Goal: Information Seeking & Learning: Learn about a topic

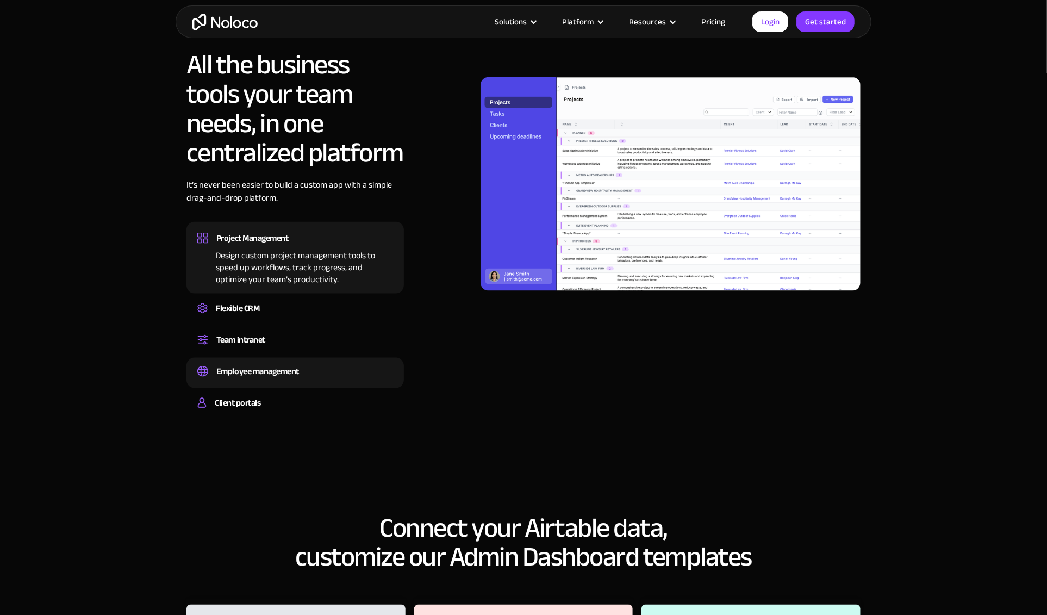
scroll to position [816, 0]
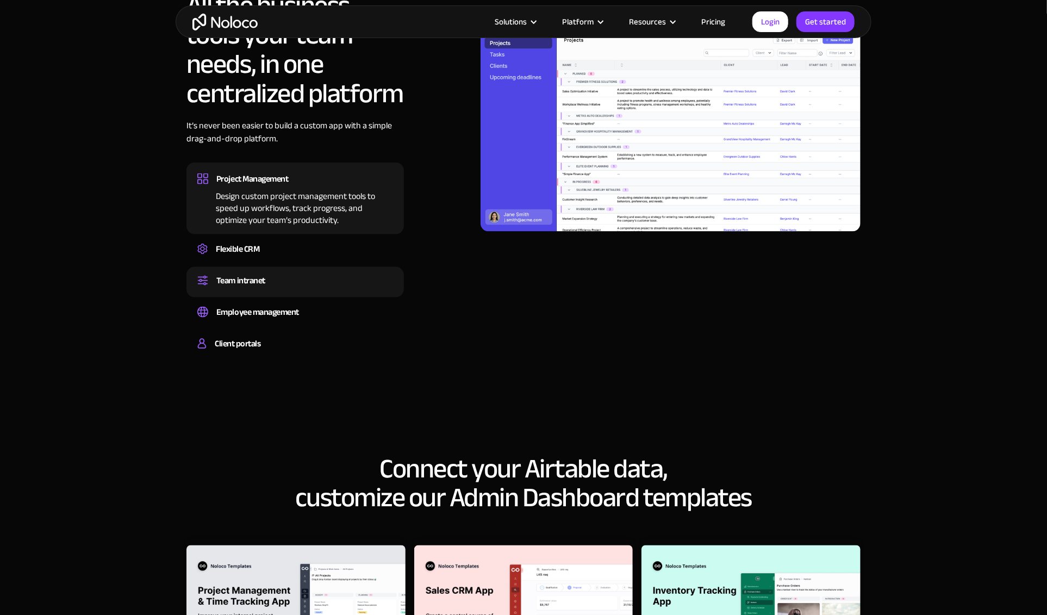
click at [282, 286] on div "Team intranet" at bounding box center [295, 280] width 196 height 16
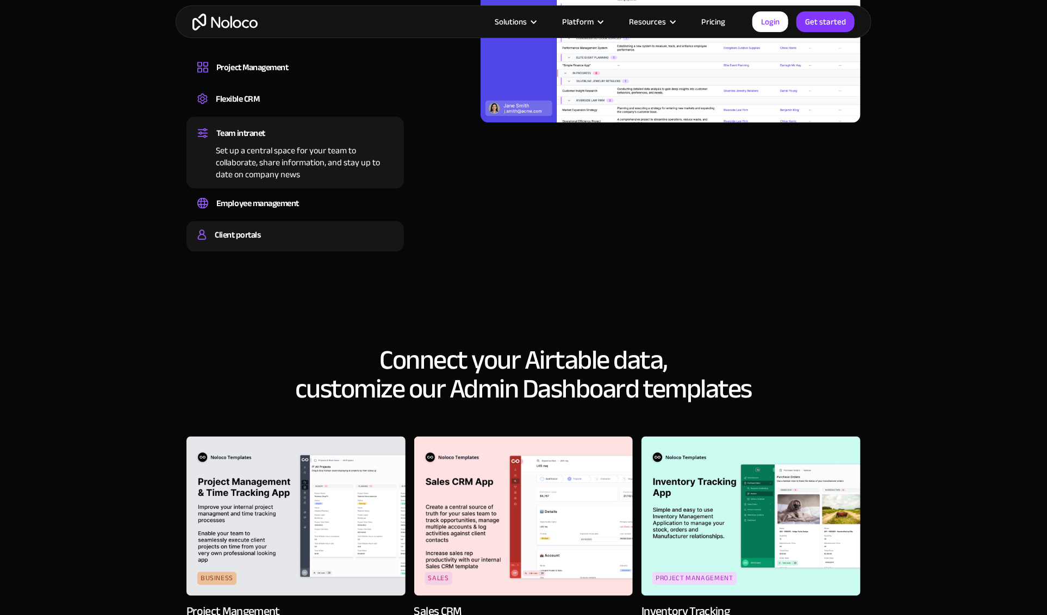
click at [258, 241] on div "Client portals" at bounding box center [238, 235] width 46 height 16
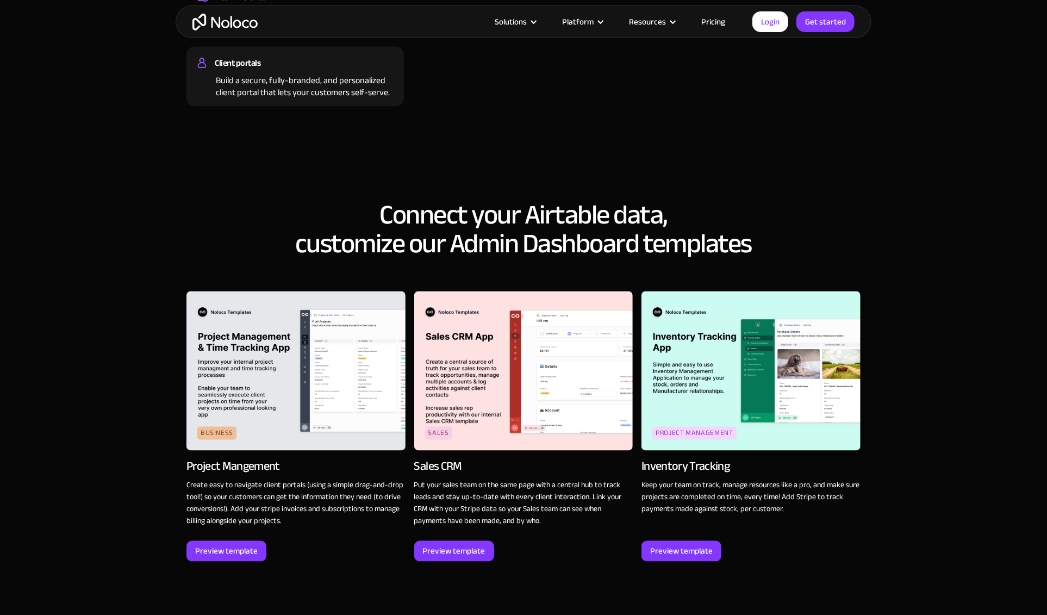
scroll to position [1033, 0]
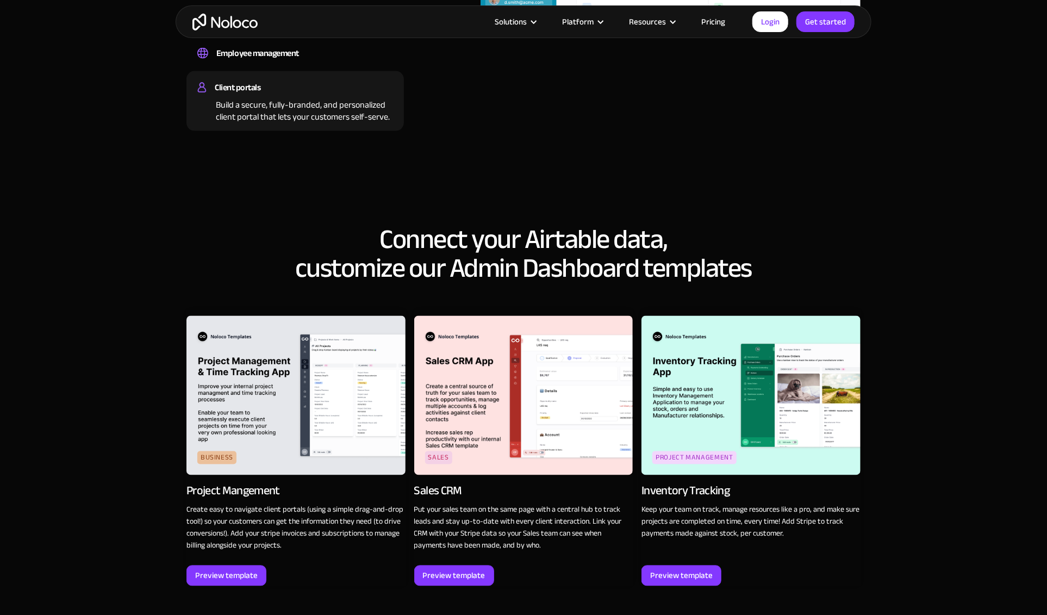
click at [712, 22] on link "Pricing" at bounding box center [713, 22] width 51 height 14
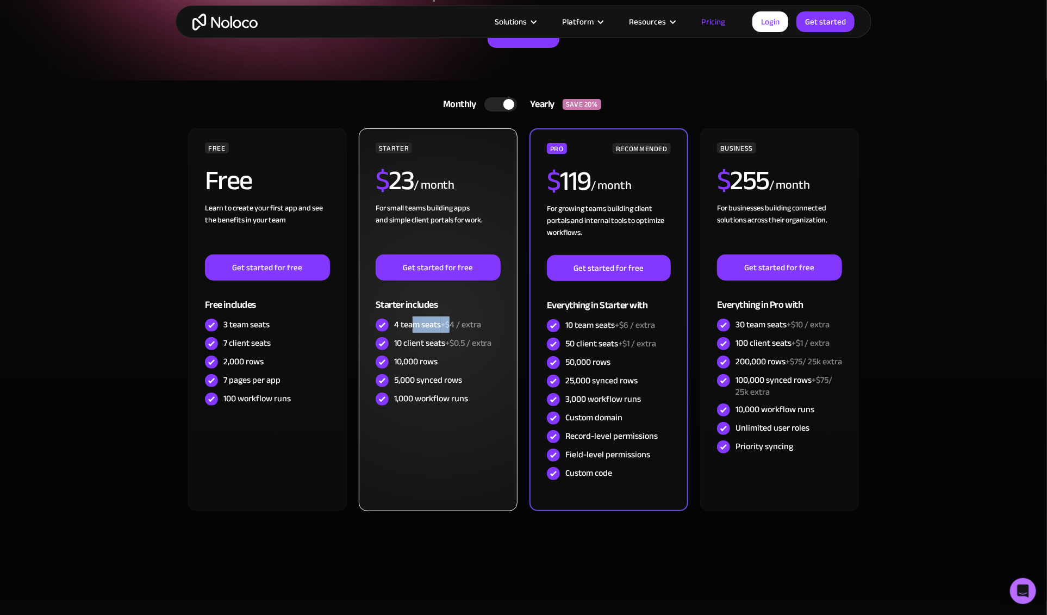
drag, startPoint x: 411, startPoint y: 325, endPoint x: 451, endPoint y: 327, distance: 39.8
click at [451, 327] on div "4 team seats +$4 / extra" at bounding box center [437, 325] width 87 height 12
click at [425, 326] on div "4 team seats +$4 / extra" at bounding box center [437, 325] width 87 height 12
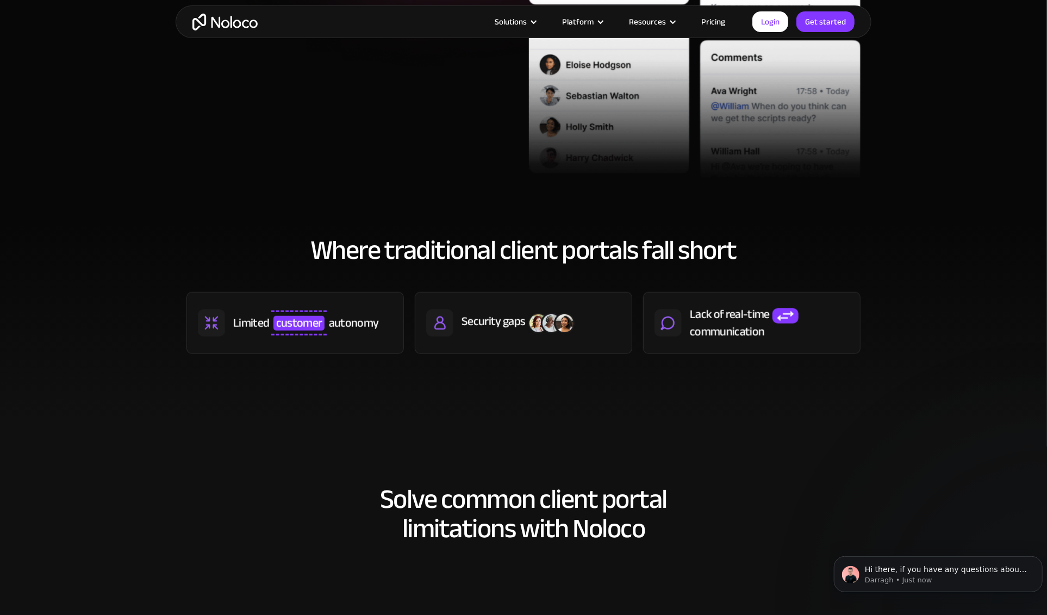
scroll to position [435, 0]
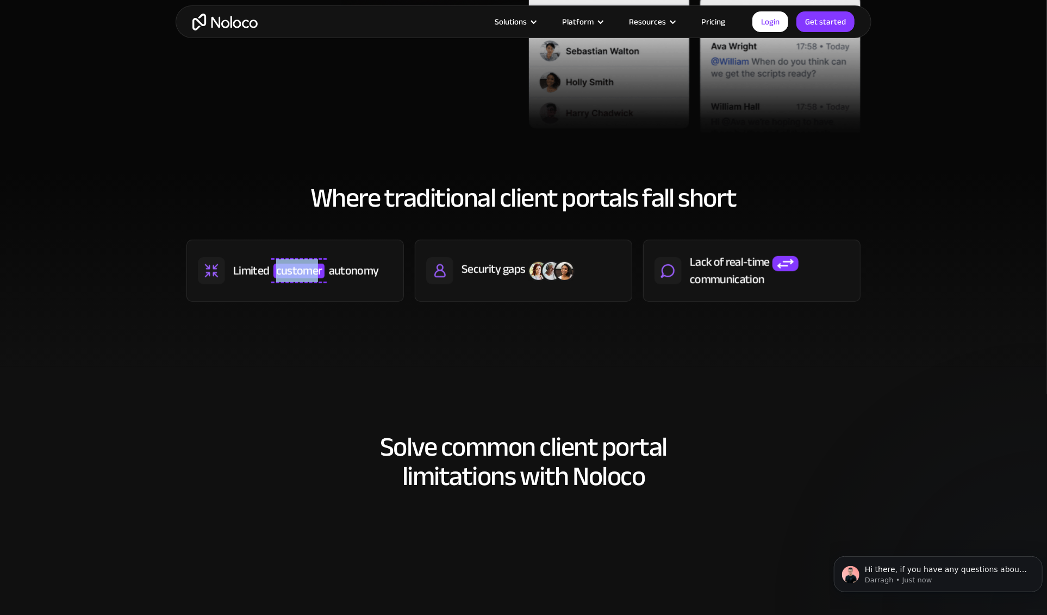
drag, startPoint x: 314, startPoint y: 270, endPoint x: 276, endPoint y: 269, distance: 38.1
click at [276, 269] on span "customer" at bounding box center [300, 271] width 52 height 14
drag, startPoint x: 338, startPoint y: 270, endPoint x: 364, endPoint y: 275, distance: 27.0
click at [364, 275] on div "autonomy" at bounding box center [354, 271] width 50 height 16
click at [376, 276] on div "autonomy" at bounding box center [354, 271] width 50 height 16
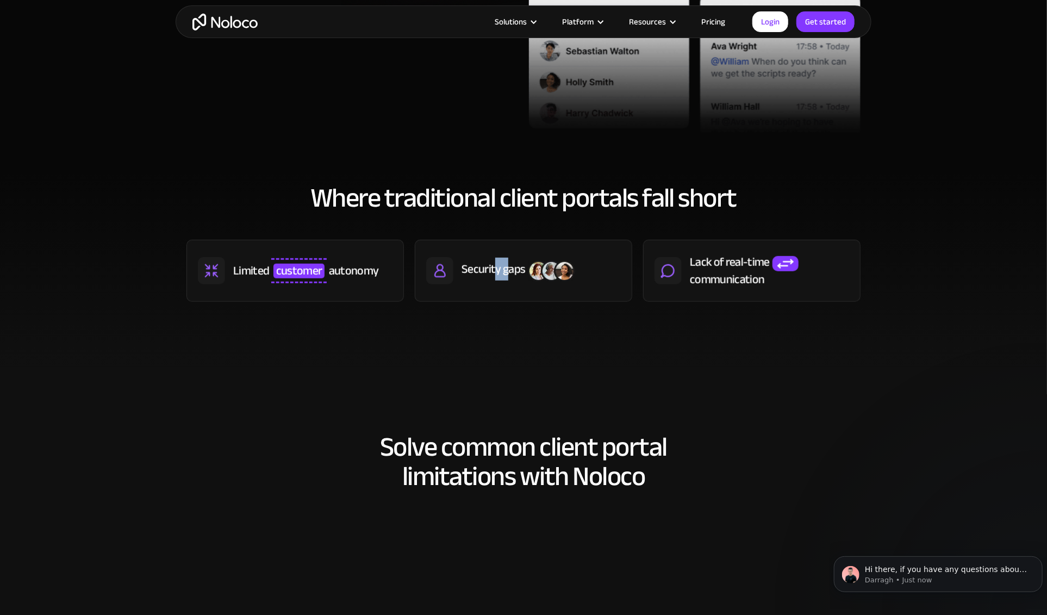
drag, startPoint x: 497, startPoint y: 272, endPoint x: 511, endPoint y: 271, distance: 14.2
click at [511, 271] on div "Security gaps" at bounding box center [494, 269] width 64 height 16
drag, startPoint x: 705, startPoint y: 263, endPoint x: 723, endPoint y: 281, distance: 25.8
click at [723, 281] on div "Lack of real-time communication" at bounding box center [769, 271] width 159 height 34
click at [735, 283] on div "communication" at bounding box center [727, 279] width 75 height 16
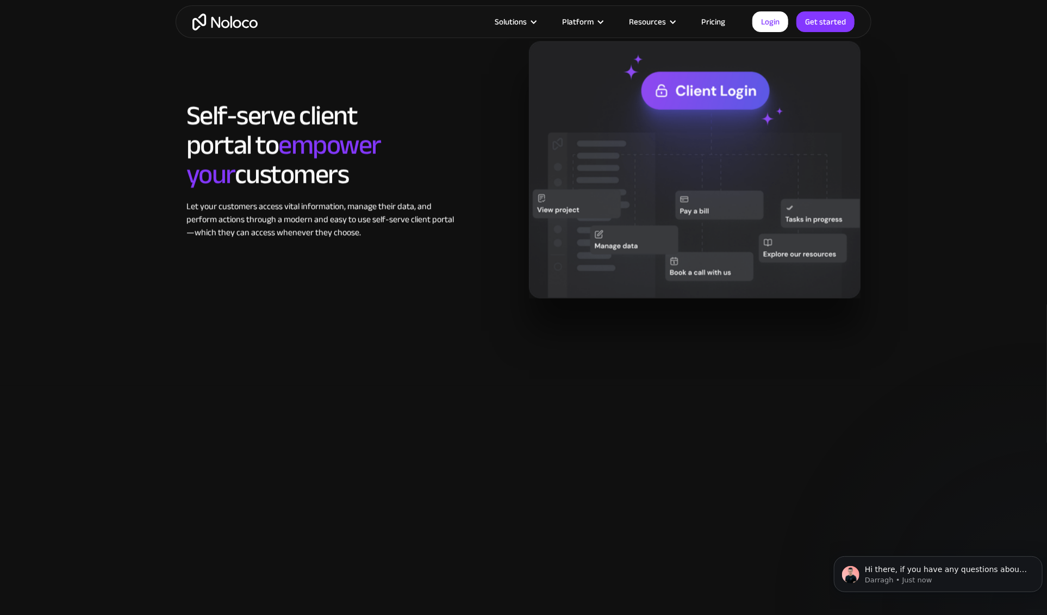
scroll to position [925, 0]
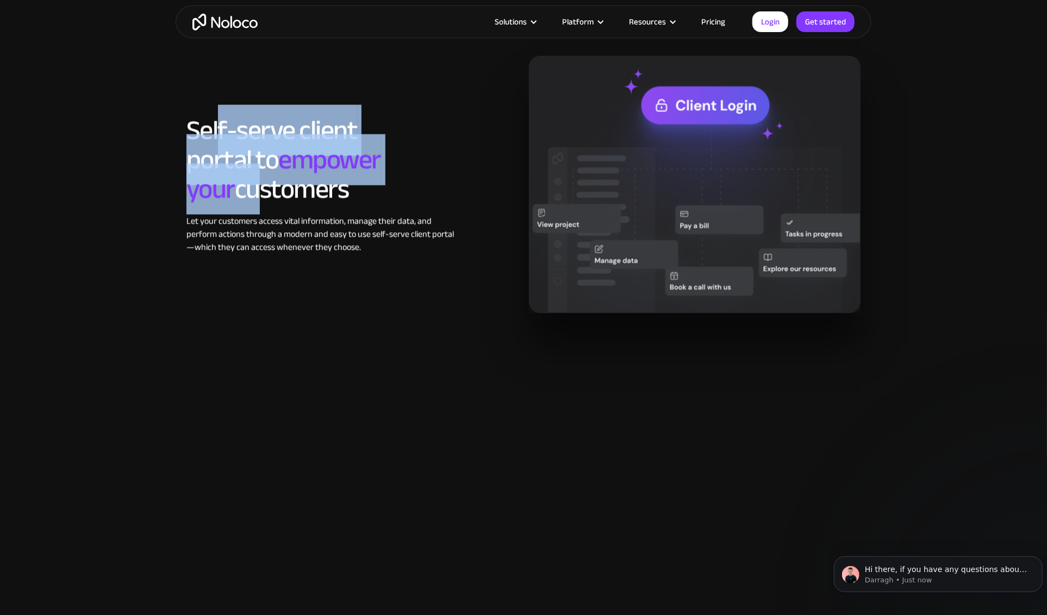
drag, startPoint x: 221, startPoint y: 131, endPoint x: 274, endPoint y: 190, distance: 79.7
click at [254, 181] on h2 "Self-serve client portal to empower your customers" at bounding box center [324, 160] width 275 height 88
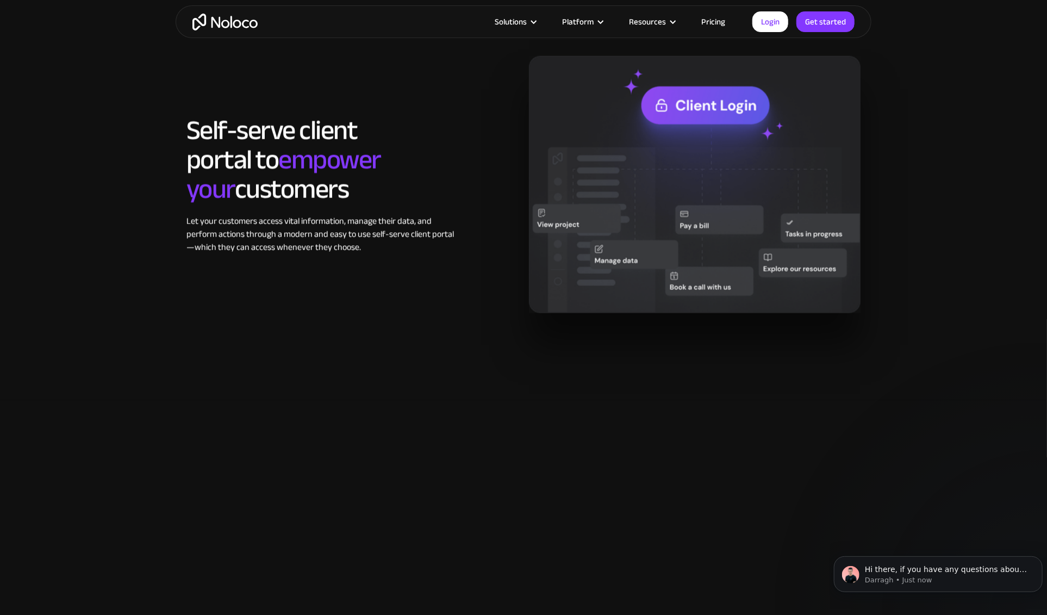
click at [293, 195] on h2 "Self-serve client portal to empower your customers" at bounding box center [324, 160] width 275 height 88
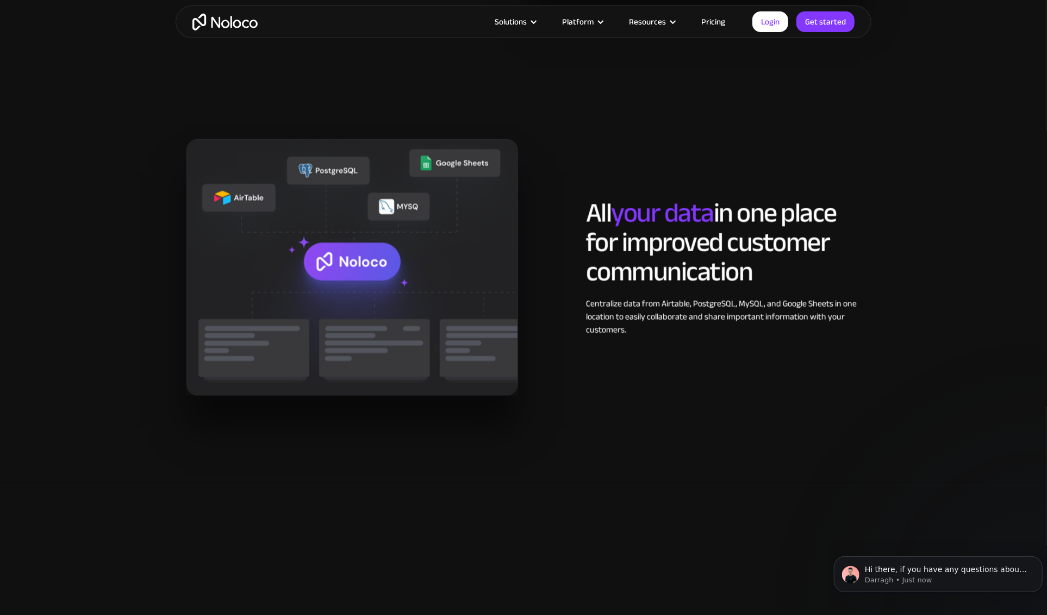
scroll to position [1305, 0]
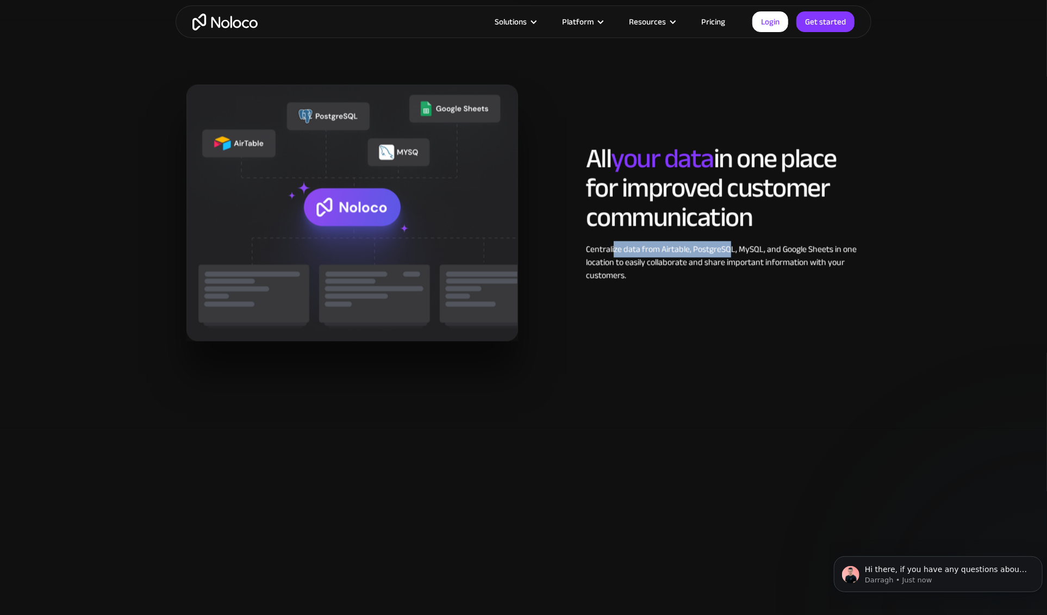
drag, startPoint x: 615, startPoint y: 251, endPoint x: 754, endPoint y: 259, distance: 139.5
click at [741, 256] on div "Centralize data from Airtable, PostgreSQL, MySQL, and Google Sheets in one loca…" at bounding box center [723, 262] width 275 height 39
click at [768, 262] on div "Centralize data from Airtable, PostgreSQL, MySQL, and Google Sheets in one loca…" at bounding box center [723, 262] width 275 height 39
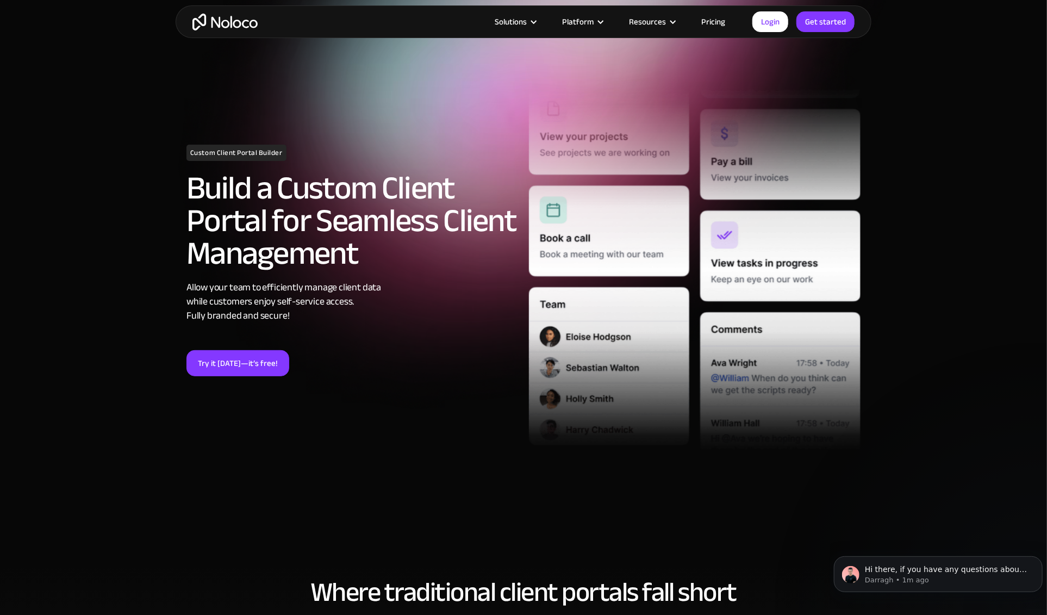
scroll to position [54, 0]
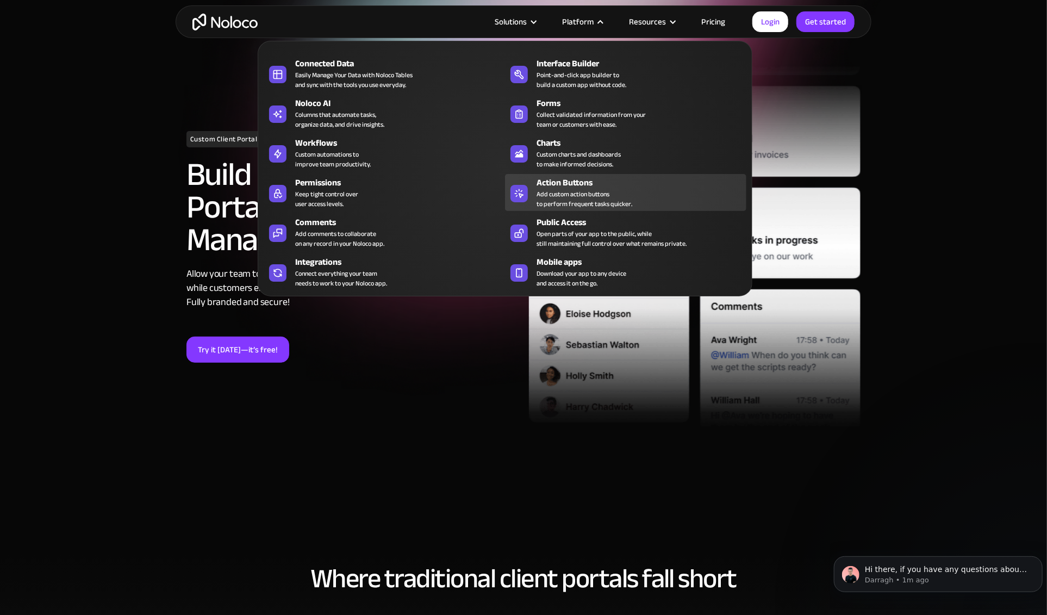
click at [591, 192] on div "Add custom action buttons to perform frequent tasks quicker." at bounding box center [585, 199] width 96 height 20
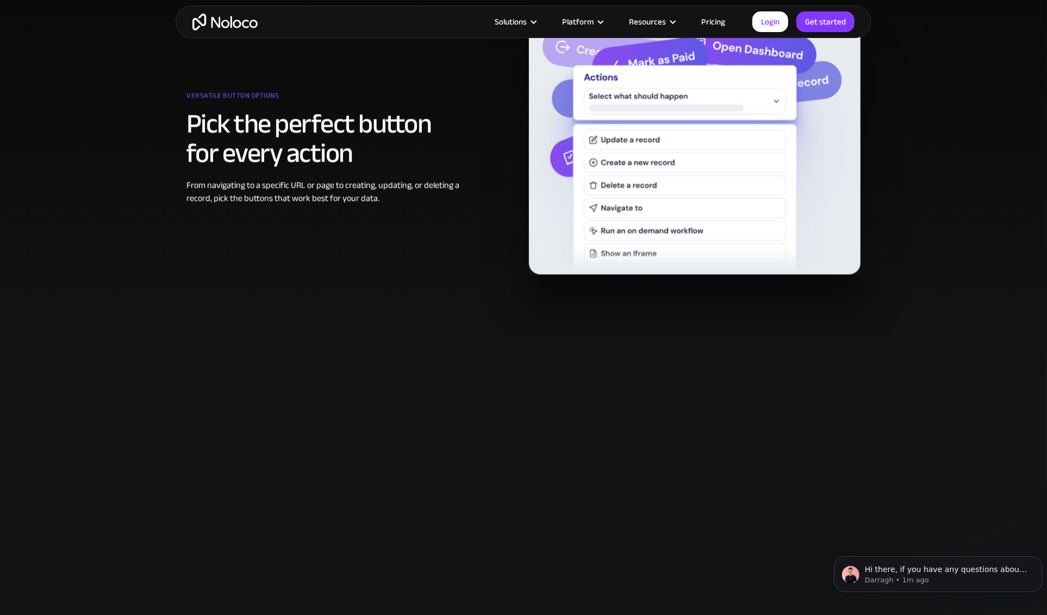
scroll to position [707, 0]
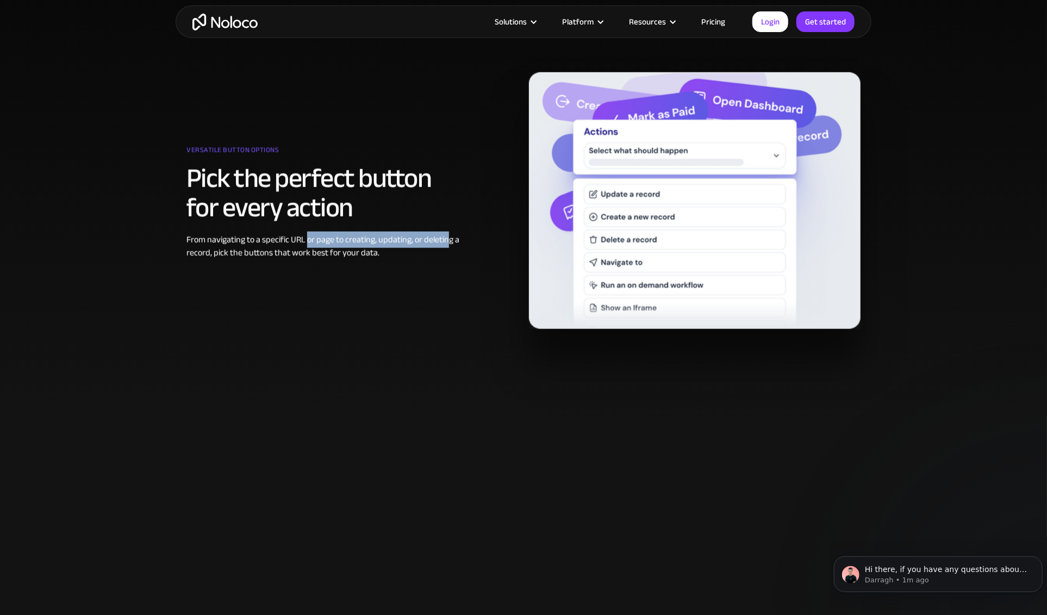
drag, startPoint x: 447, startPoint y: 240, endPoint x: 303, endPoint y: 231, distance: 143.9
click at [303, 233] on div "From navigating to a specific URL or page to creating, updating, or deleting a …" at bounding box center [324, 246] width 275 height 26
drag, startPoint x: 279, startPoint y: 241, endPoint x: 327, endPoint y: 259, distance: 51.8
click at [312, 251] on div "From navigating to a specific URL or page to creating, updating, or deleting a …" at bounding box center [324, 246] width 275 height 26
click at [345, 257] on div "From navigating to a specific URL or page to creating, updating, or deleting a …" at bounding box center [324, 246] width 275 height 26
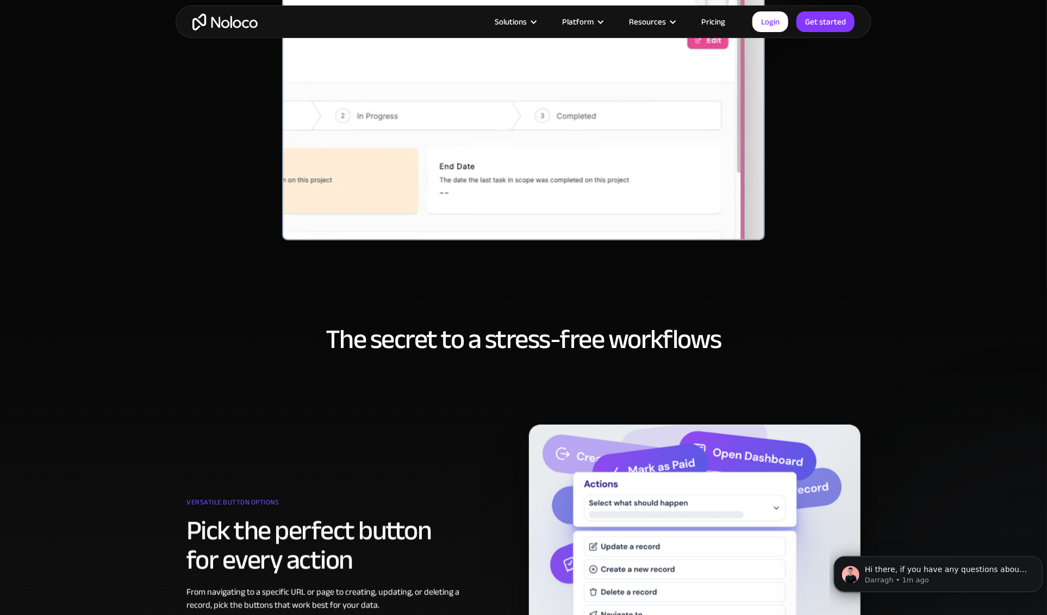
scroll to position [0, 0]
